Goal: Check status: Check status

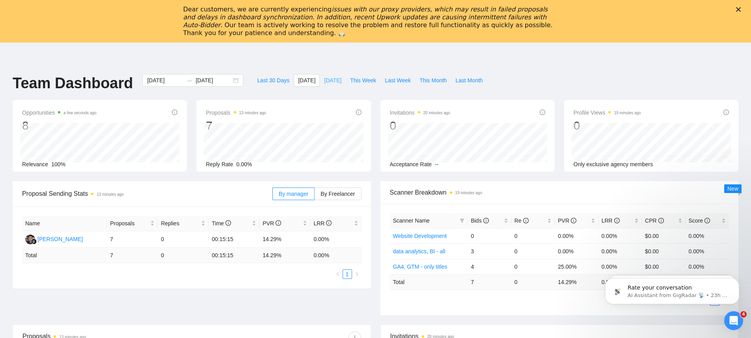
click at [336, 78] on span "[DATE]" at bounding box center [332, 80] width 17 height 9
type input "[DATE]"
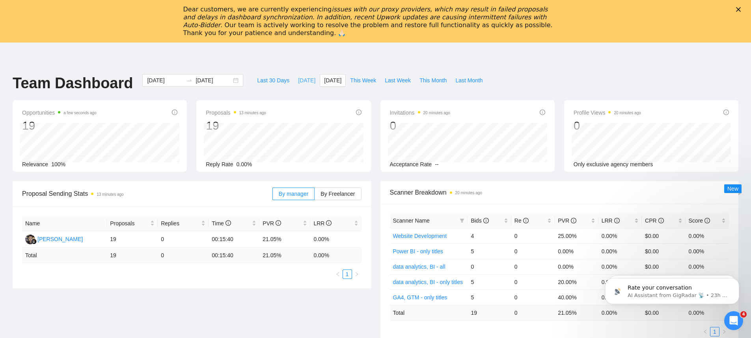
click at [304, 78] on span "[DATE]" at bounding box center [306, 80] width 17 height 9
type input "2025-08-28"
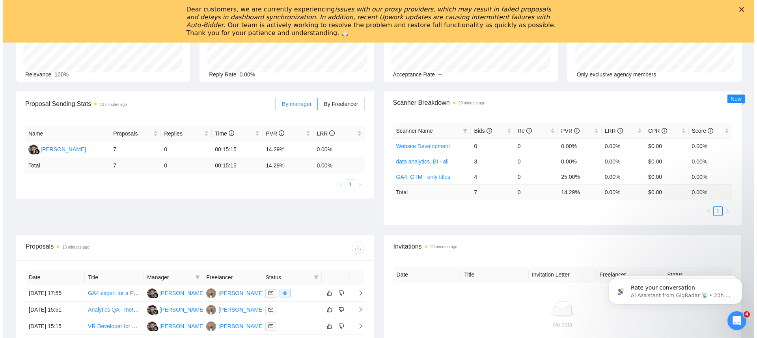
scroll to position [174, 0]
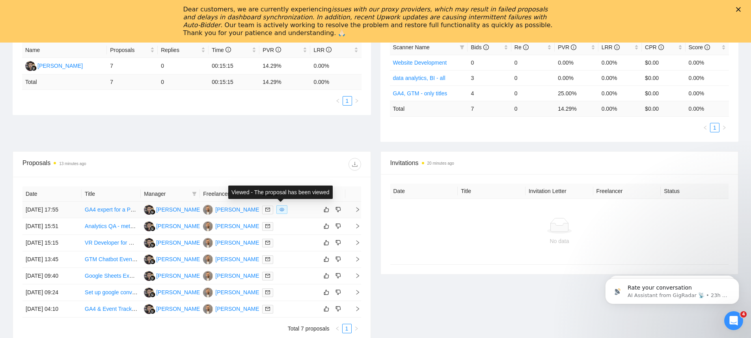
click at [283, 209] on icon "eye" at bounding box center [282, 210] width 5 height 4
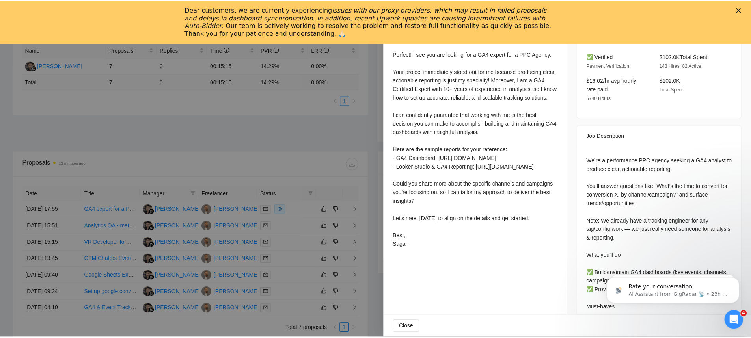
scroll to position [278, 0]
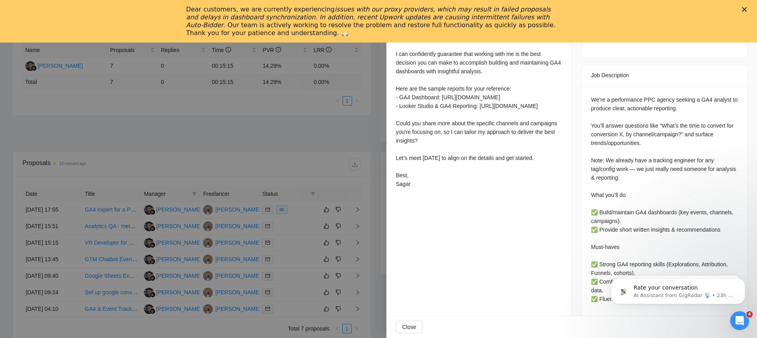
click at [347, 188] on div at bounding box center [378, 169] width 757 height 338
